Goal: Check status: Check status

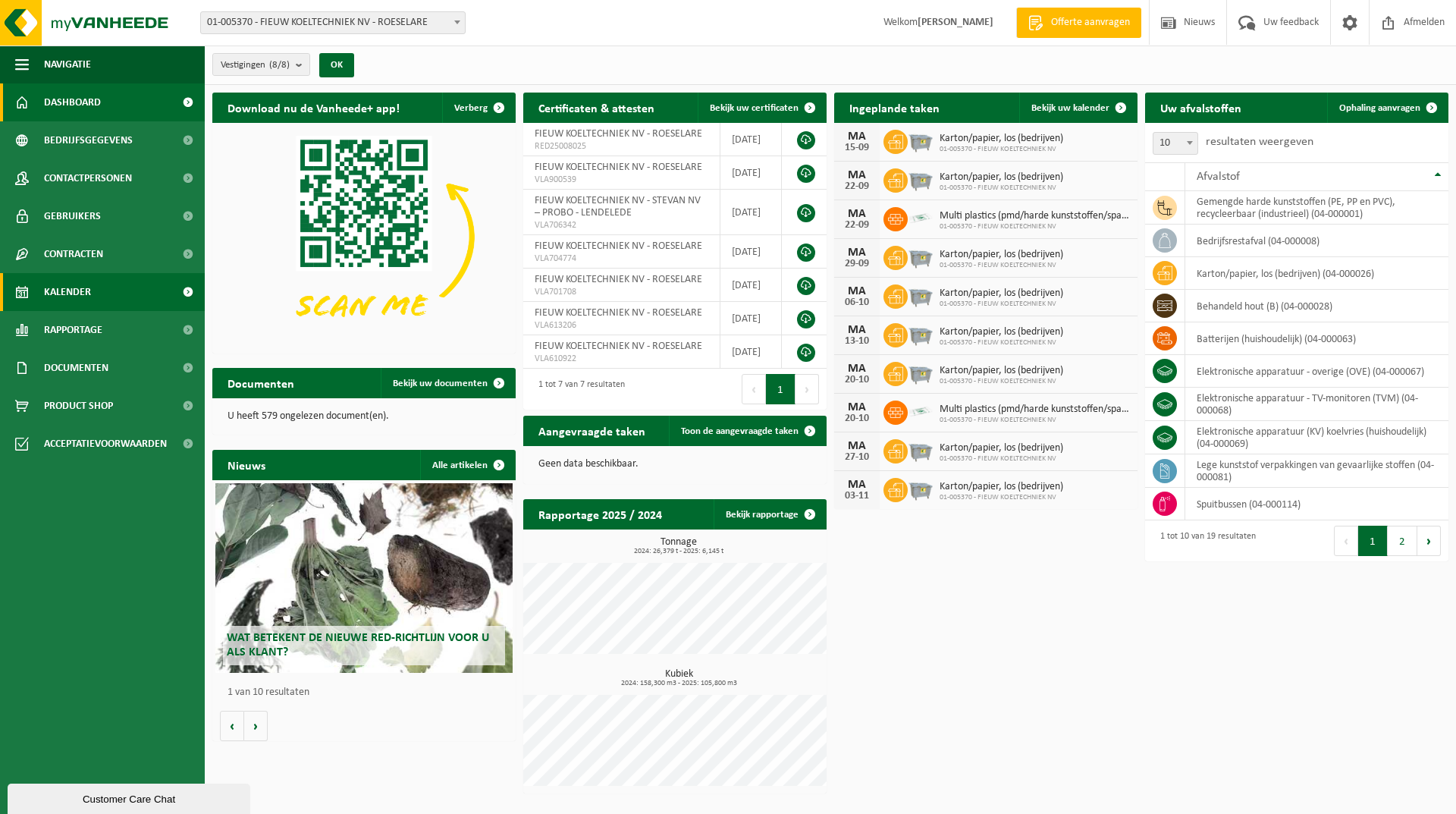
click at [55, 292] on span "Kalender" at bounding box center [67, 292] width 47 height 38
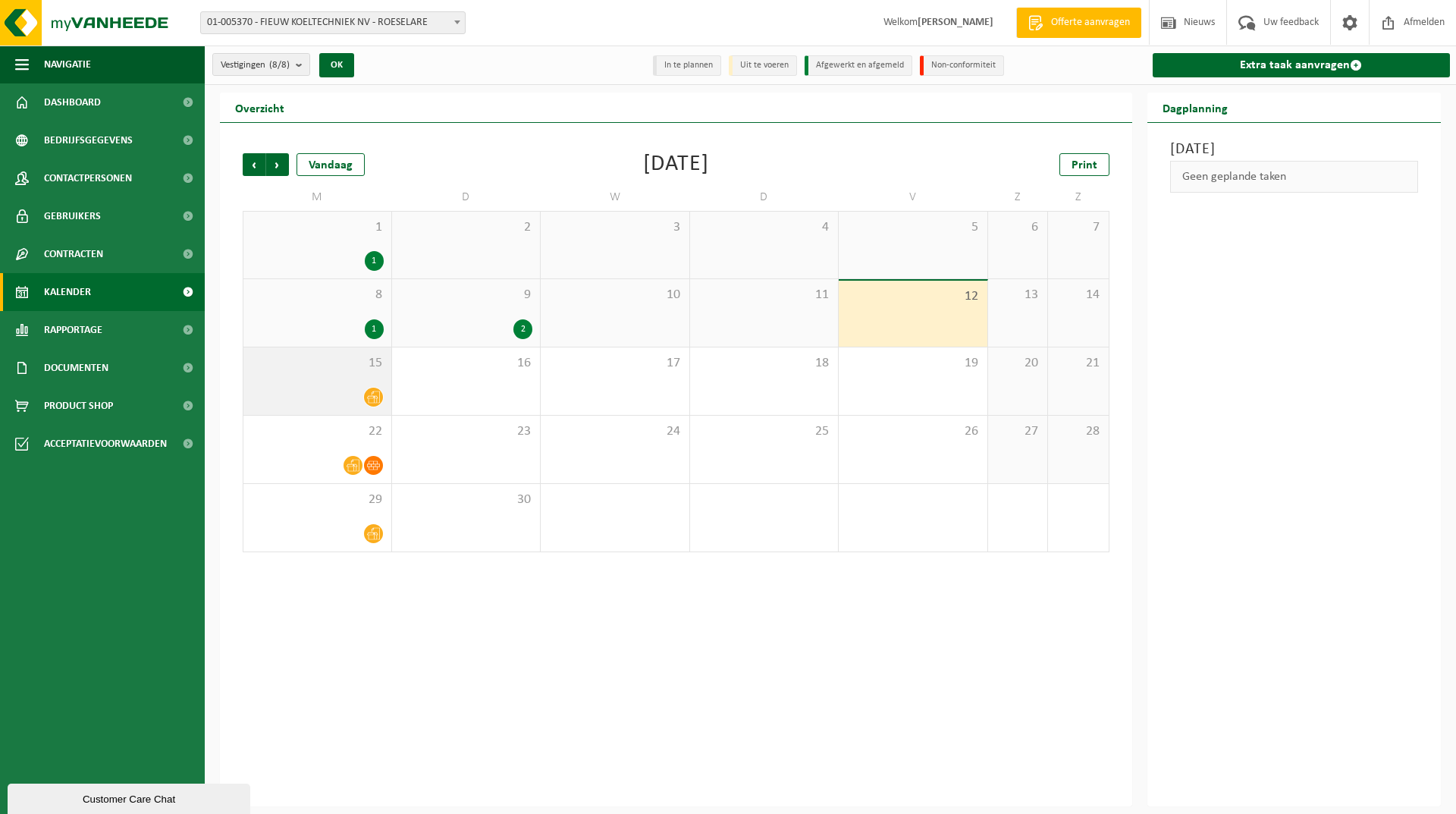
click at [343, 388] on div at bounding box center [317, 397] width 133 height 21
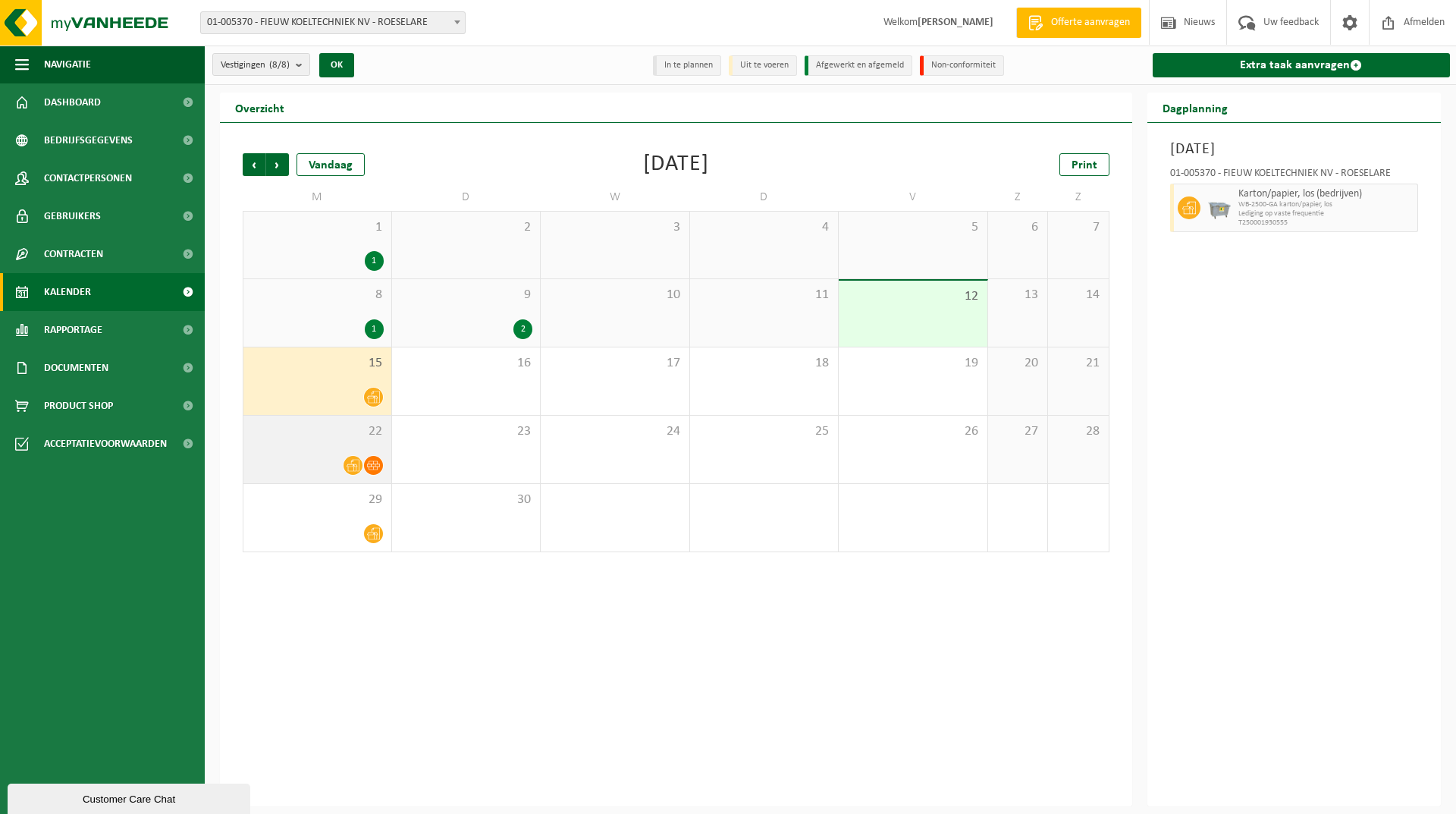
click at [362, 445] on div "22" at bounding box center [317, 449] width 148 height 68
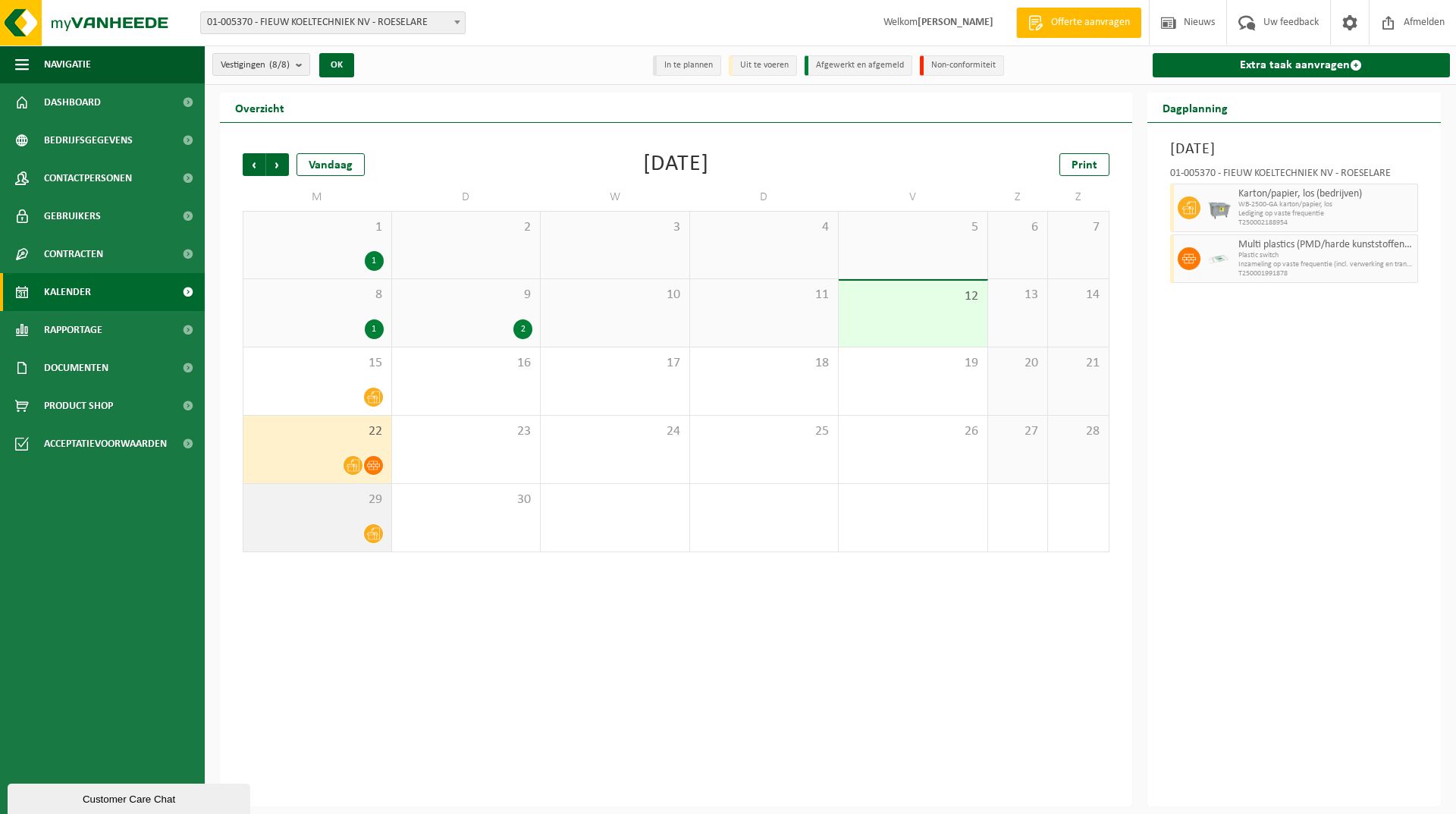
click at [355, 516] on div "29" at bounding box center [317, 518] width 148 height 68
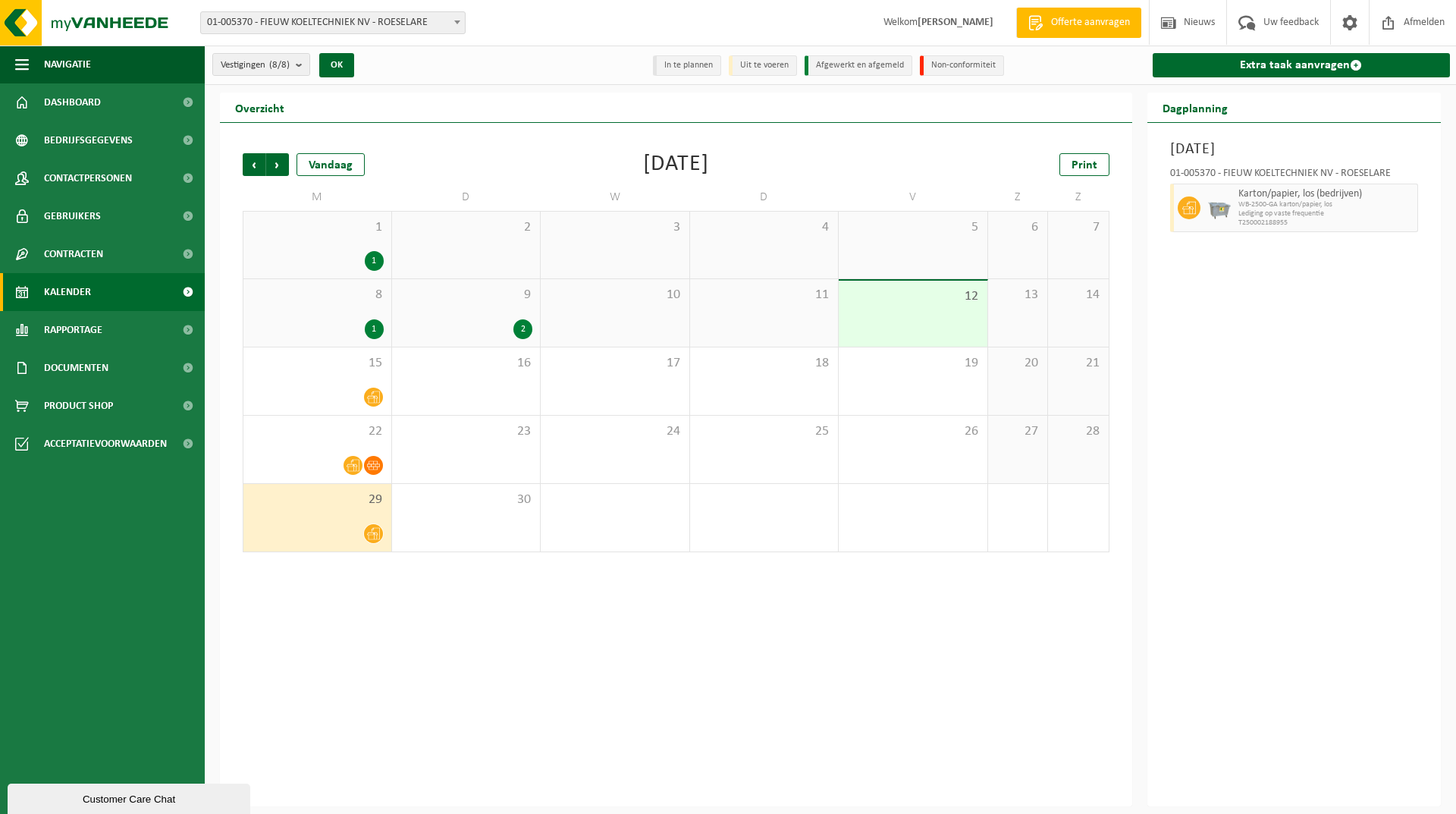
click at [491, 314] on div "9 2" at bounding box center [467, 313] width 149 height 68
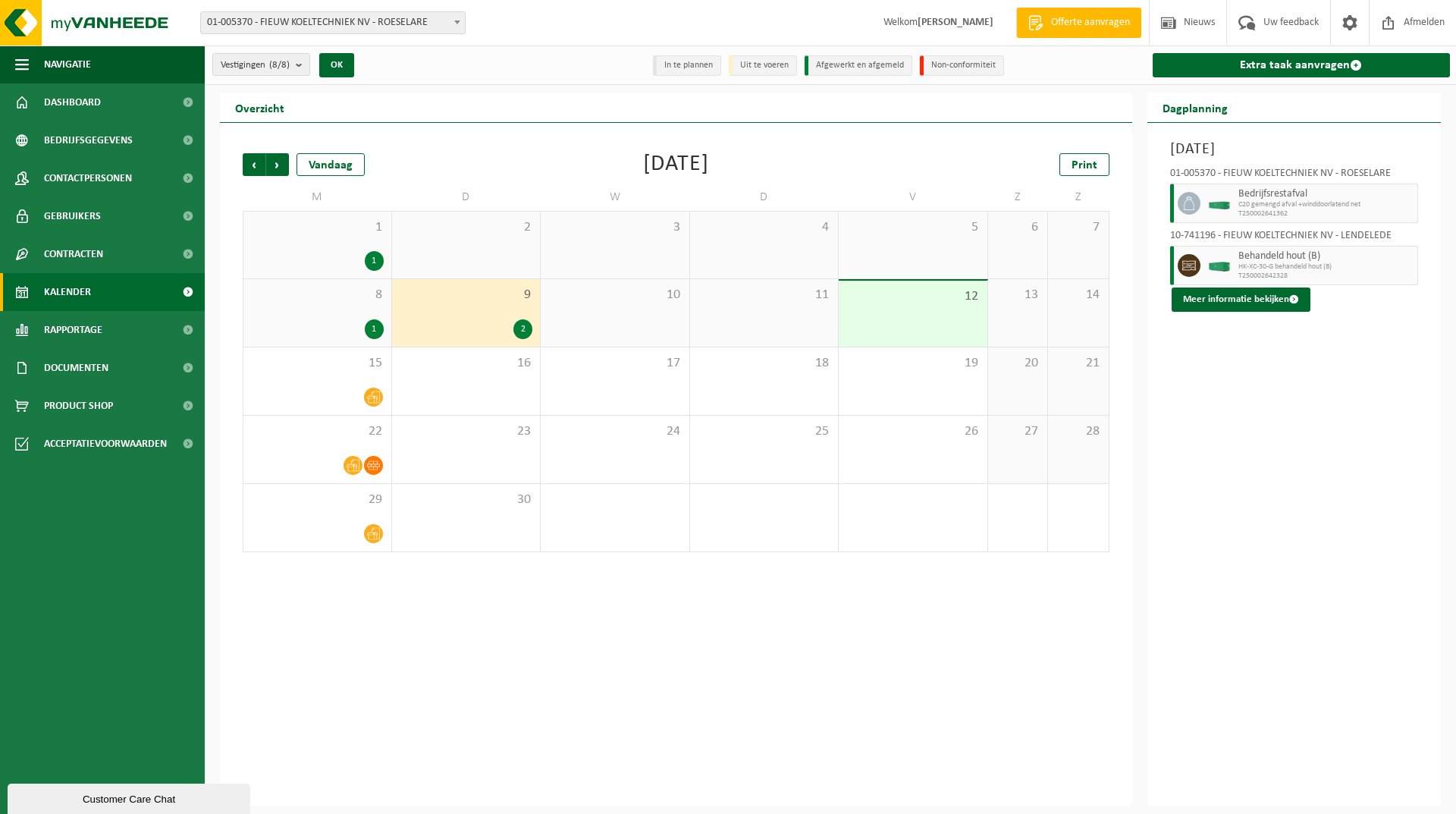
click at [754, 67] on li "Uit te voeren" at bounding box center [763, 65] width 68 height 21
click at [477, 309] on div "9 2" at bounding box center [467, 313] width 149 height 68
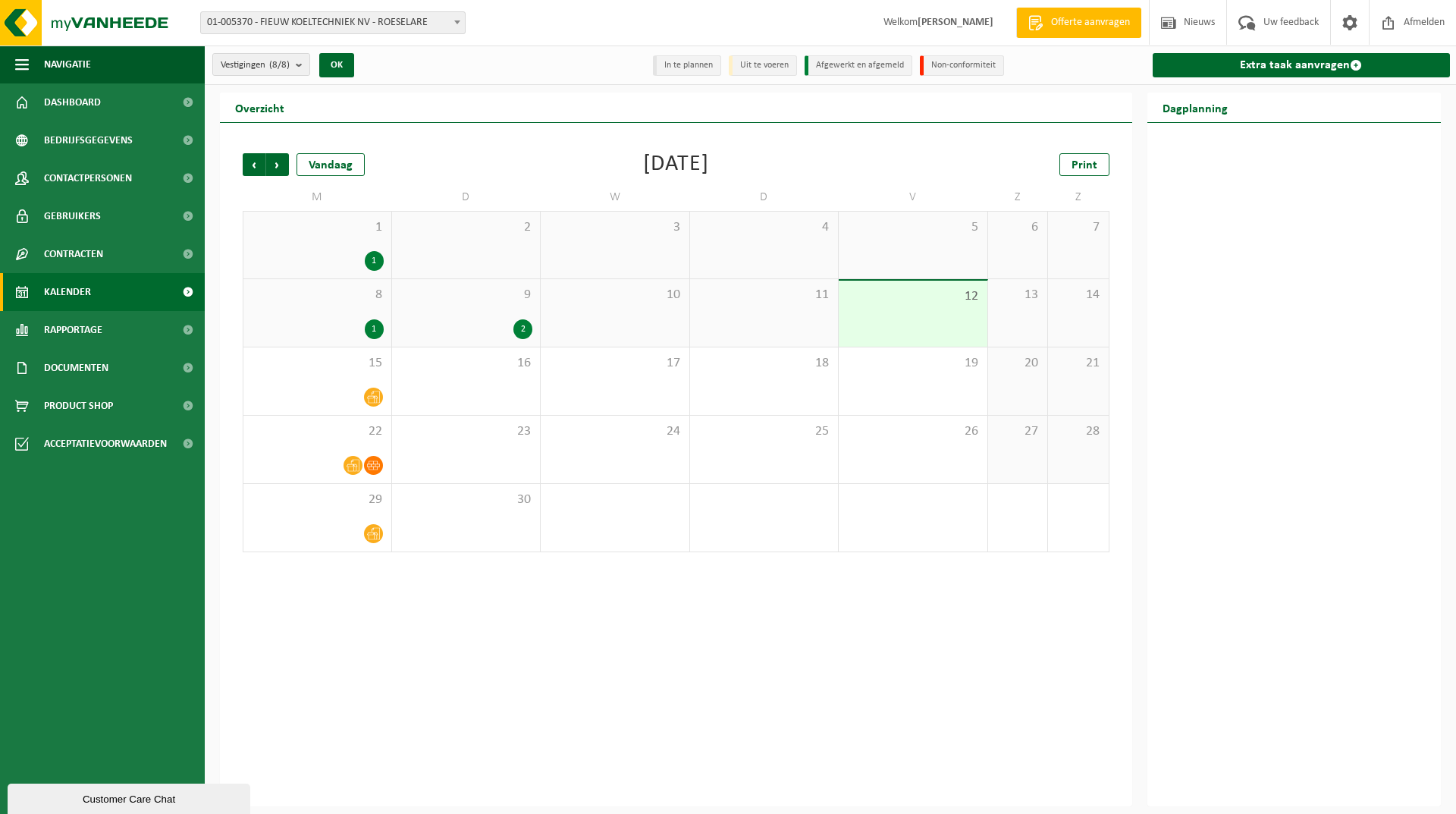
click at [477, 309] on div "9 2" at bounding box center [467, 313] width 149 height 68
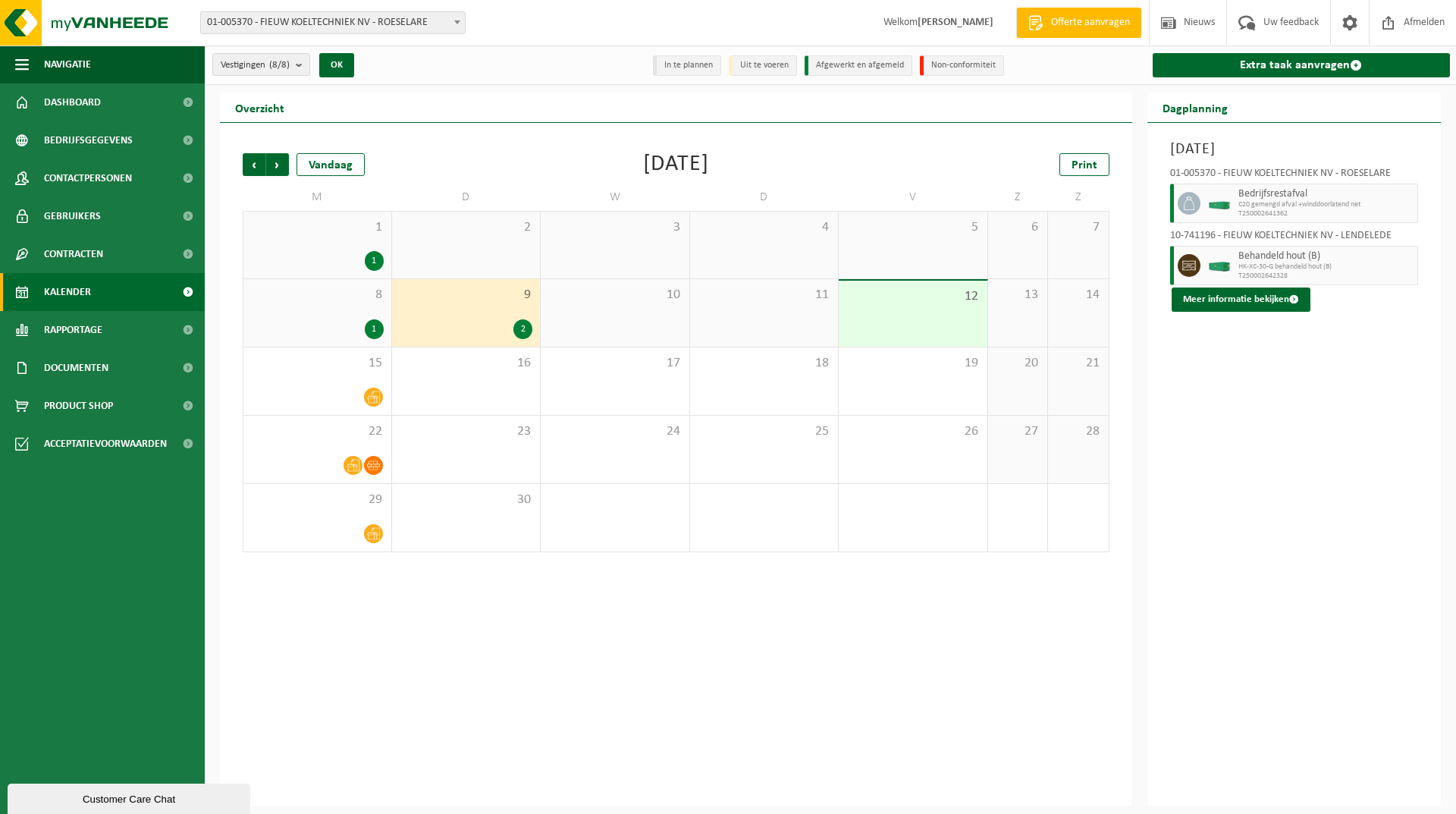
click at [488, 321] on div "2" at bounding box center [467, 329] width 134 height 20
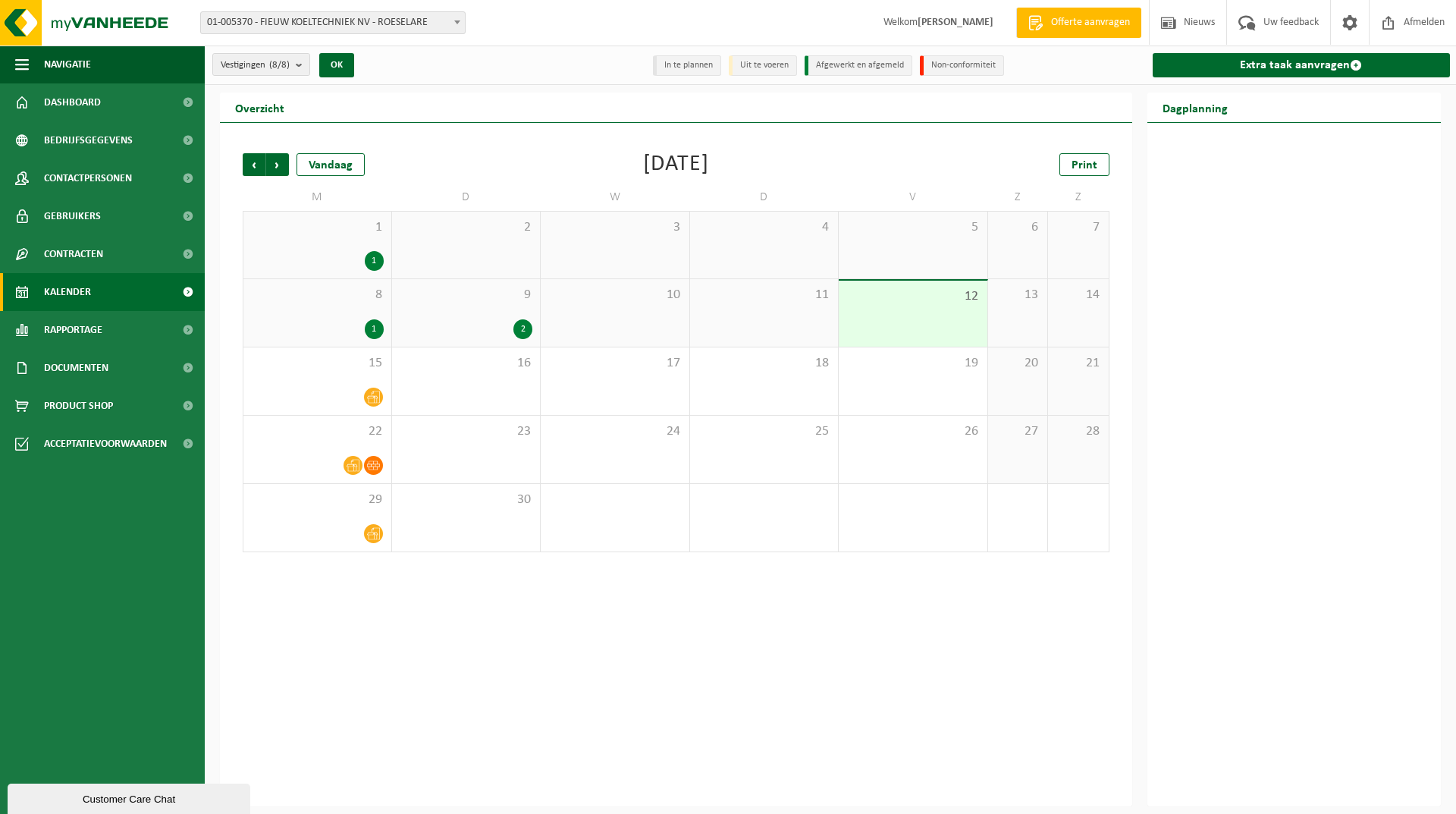
click at [356, 310] on div "8 1" at bounding box center [317, 313] width 148 height 68
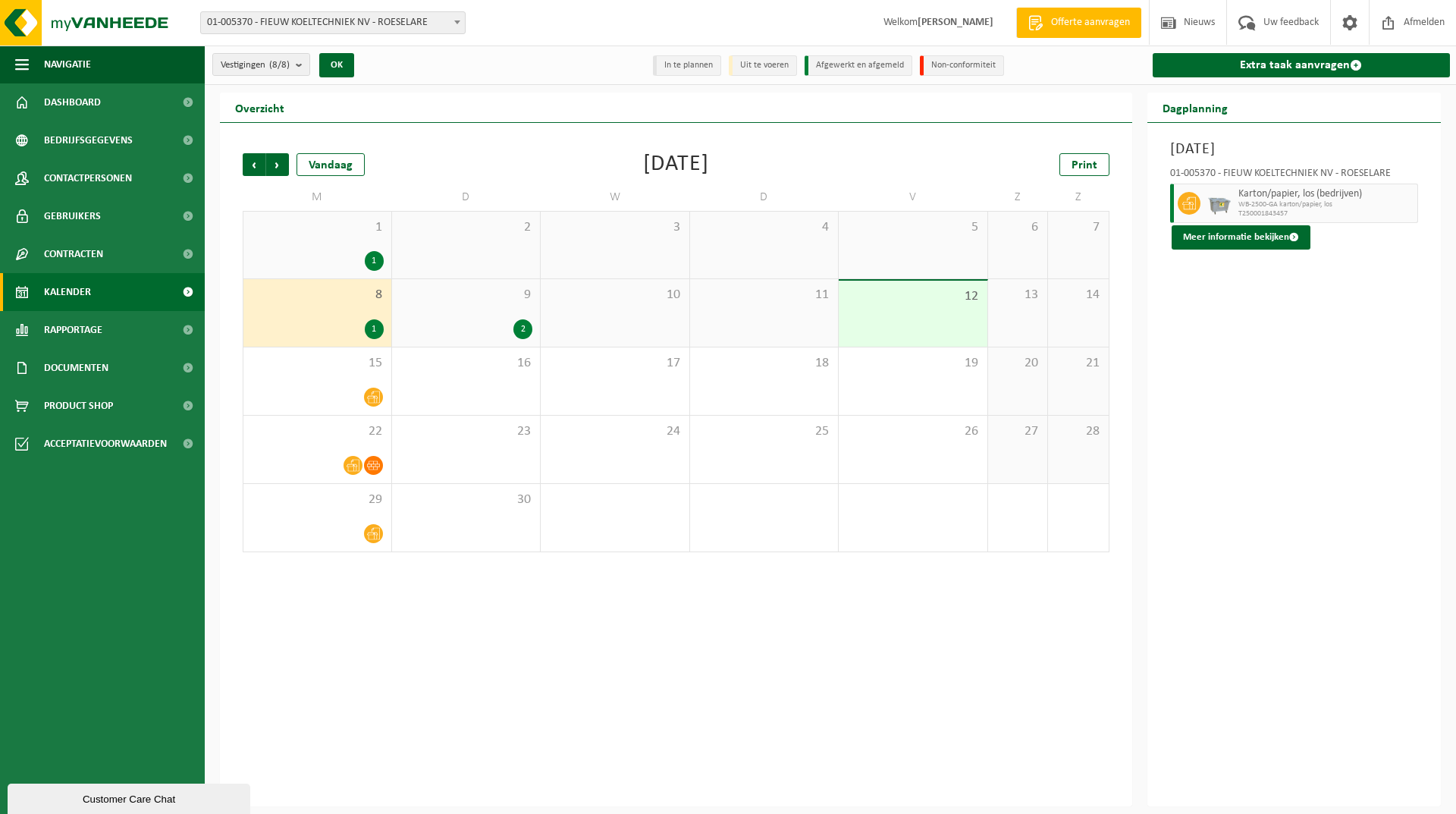
click at [492, 313] on div "9 2" at bounding box center [467, 313] width 149 height 68
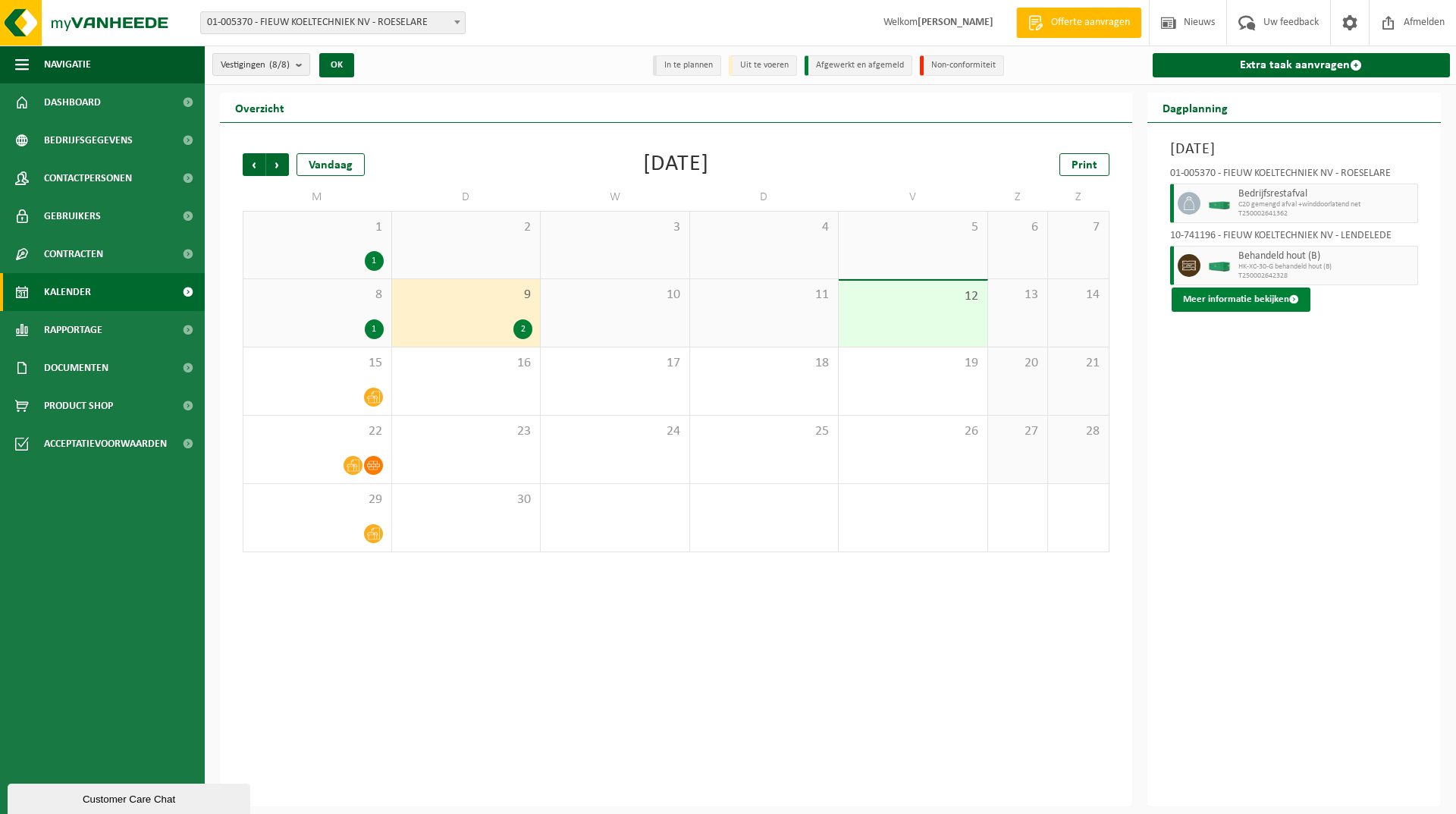
click at [1241, 300] on button "Meer informatie bekijken" at bounding box center [1241, 299] width 139 height 25
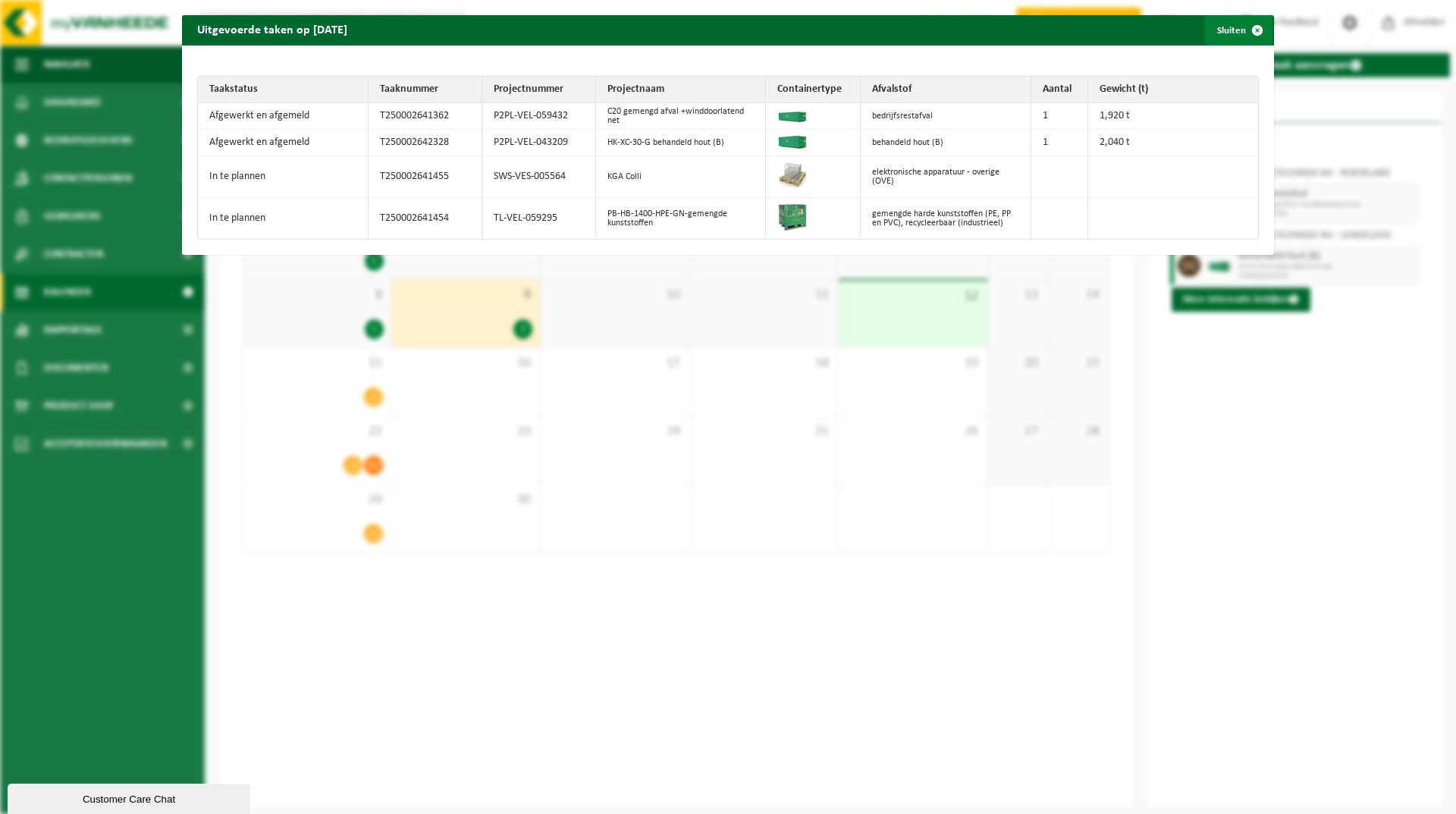
click at [1245, 28] on span "button" at bounding box center [1258, 31] width 31 height 31
